Goal: Information Seeking & Learning: Learn about a topic

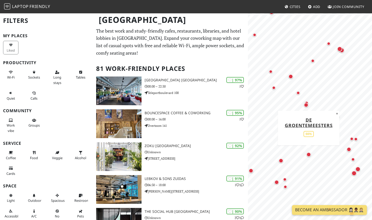
click at [308, 154] on div "Map marker" at bounding box center [308, 154] width 5 height 5
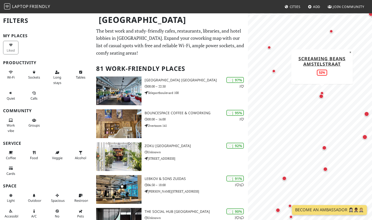
click at [322, 91] on div "Map marker" at bounding box center [322, 93] width 6 height 6
click at [322, 96] on div "Map marker" at bounding box center [321, 96] width 5 height 5
click at [322, 95] on div "Map marker" at bounding box center [321, 96] width 5 height 5
click at [322, 91] on div "Map marker" at bounding box center [322, 93] width 6 height 6
click at [320, 97] on div "Map marker" at bounding box center [321, 96] width 5 height 5
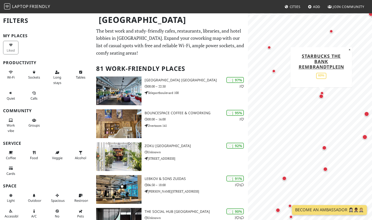
click at [320, 97] on div "Map marker" at bounding box center [321, 96] width 5 height 5
click at [323, 95] on div "Map marker" at bounding box center [322, 95] width 5 height 5
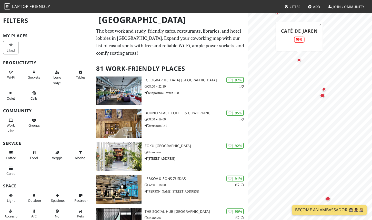
click at [300, 61] on div "Map marker" at bounding box center [299, 60] width 4 height 4
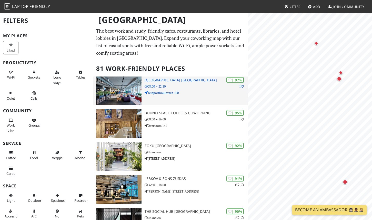
click at [164, 94] on p "Teleportboulevard 100" at bounding box center [196, 92] width 103 height 5
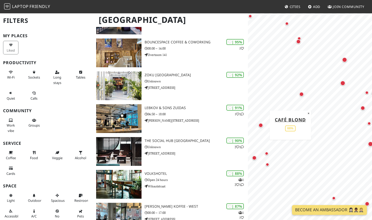
click at [263, 126] on div "Map marker" at bounding box center [260, 125] width 5 height 5
click at [302, 116] on div "Map marker" at bounding box center [302, 116] width 5 height 5
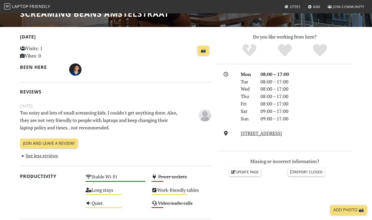
scroll to position [93, 0]
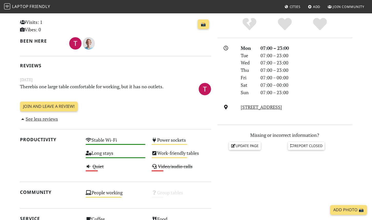
scroll to position [119, 0]
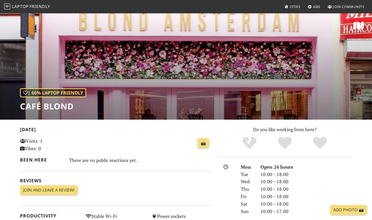
click at [97, 102] on div "| 66% Laptop Friendly Café Blond" at bounding box center [186, 66] width 372 height 107
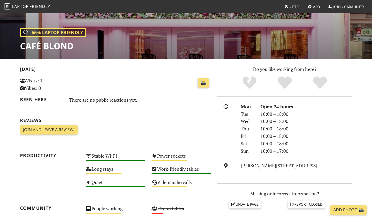
scroll to position [65, 0]
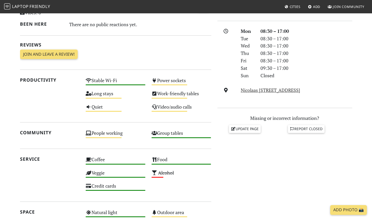
scroll to position [136, 0]
